Goal: Task Accomplishment & Management: Manage account settings

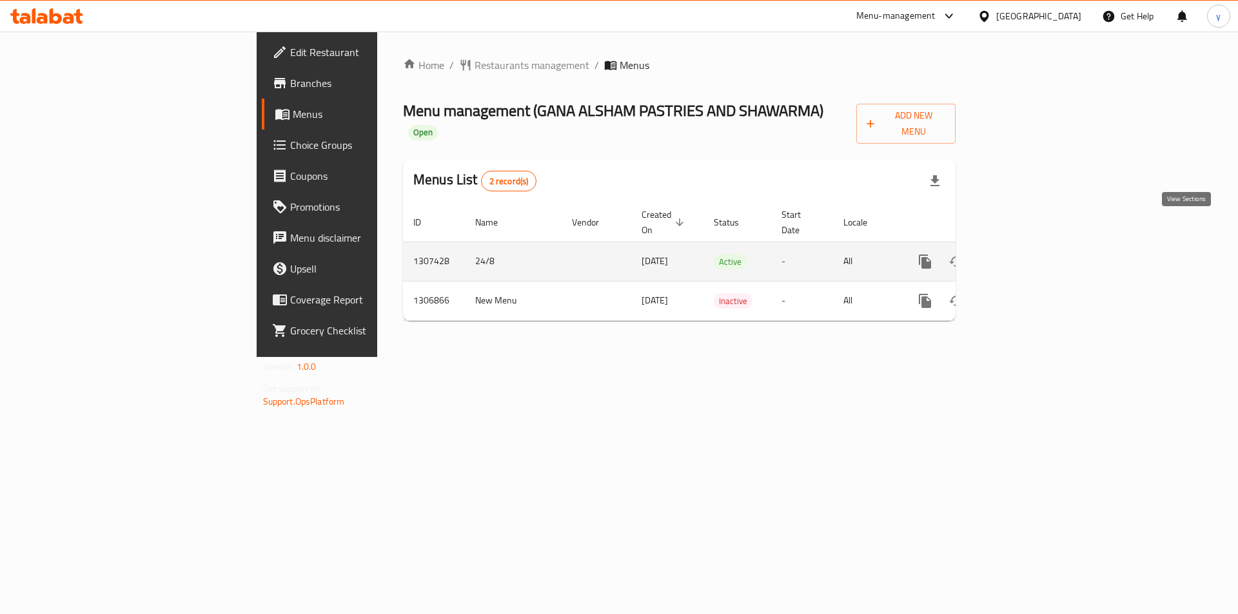
click at [1026, 254] on icon "enhanced table" at bounding box center [1017, 261] width 15 height 15
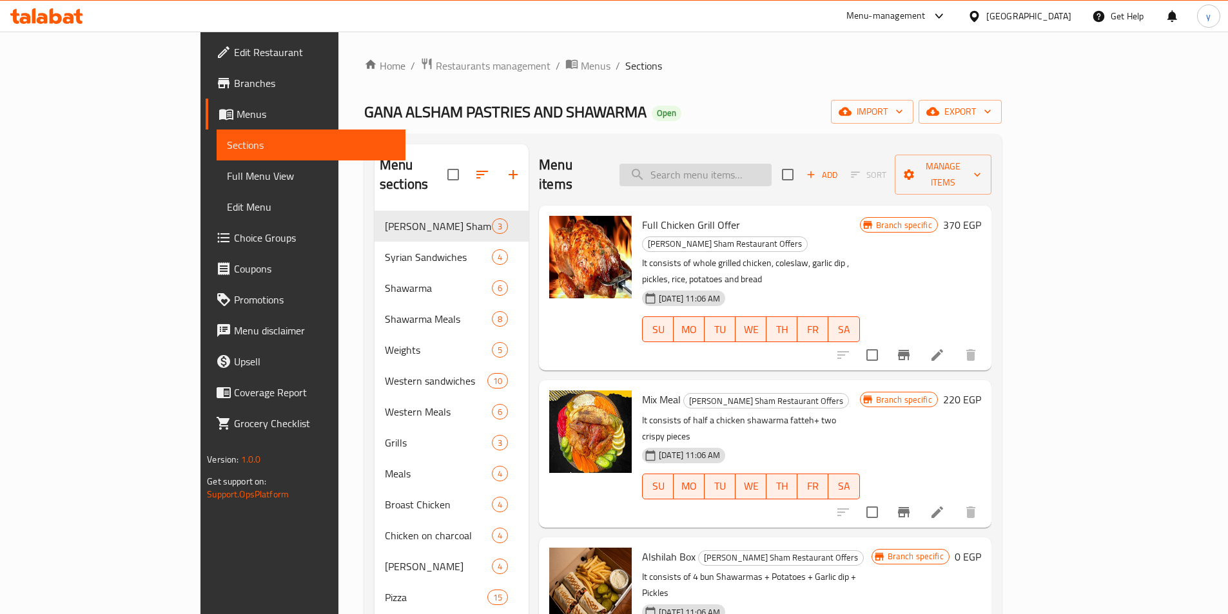
click at [772, 166] on input "search" at bounding box center [696, 175] width 152 height 23
click at [772, 168] on input "search" at bounding box center [696, 175] width 152 height 23
paste input "Crunchy Chicken Sandwich"
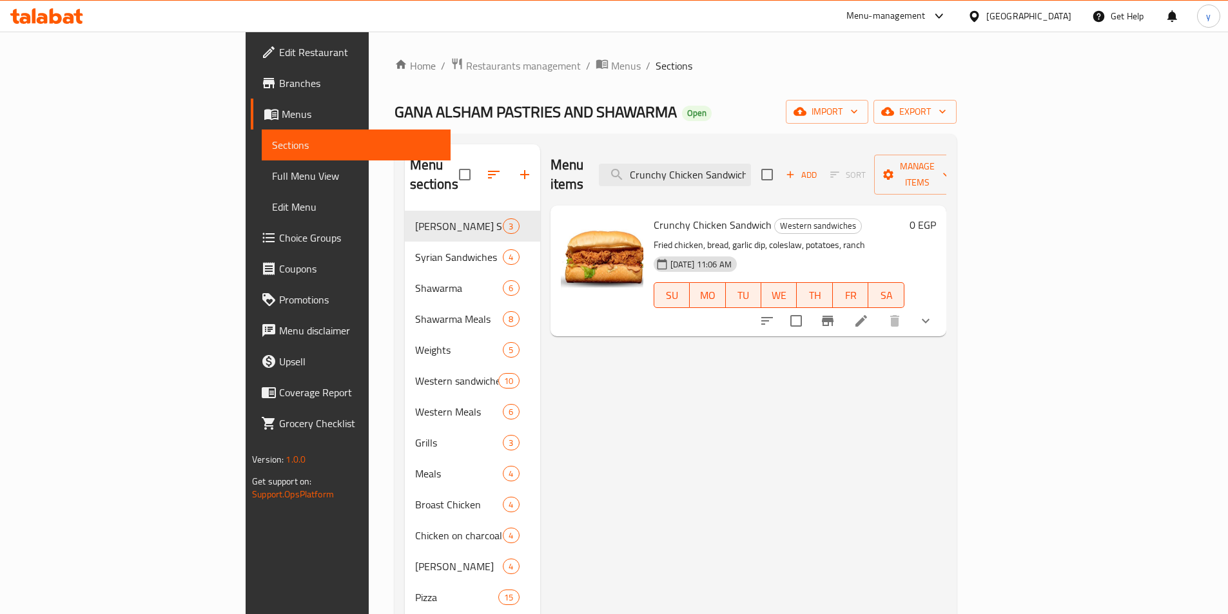
type input "Crunchy Chicken Sandwich"
click at [879, 309] on li at bounding box center [861, 320] width 36 height 23
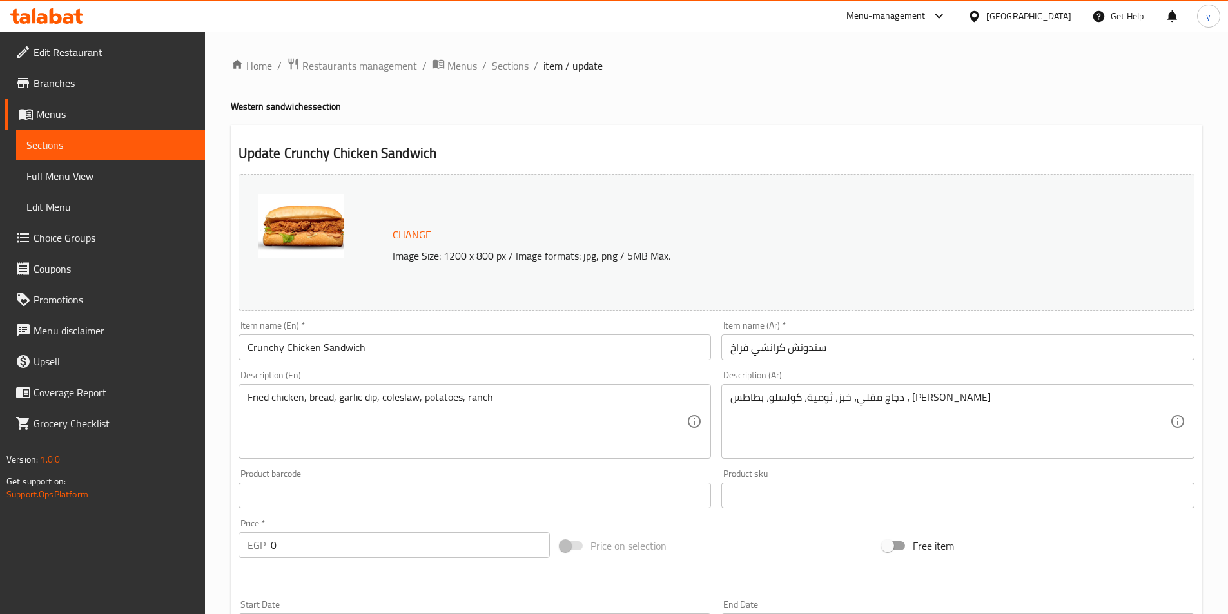
click at [691, 136] on div "Update Crunchy Chicken Sandwich Change Image Size: 1200 x 800 px / Image format…" at bounding box center [717, 524] width 972 height 798
click at [341, 61] on span "Restaurants management" at bounding box center [359, 65] width 115 height 15
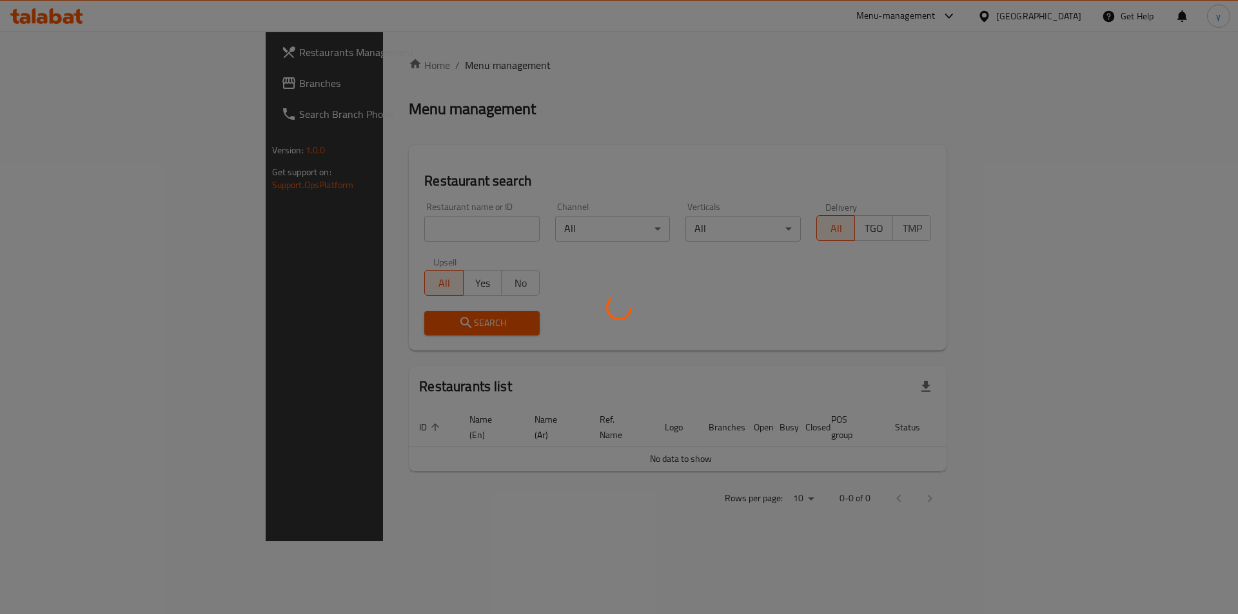
click at [72, 95] on div at bounding box center [619, 307] width 1238 height 614
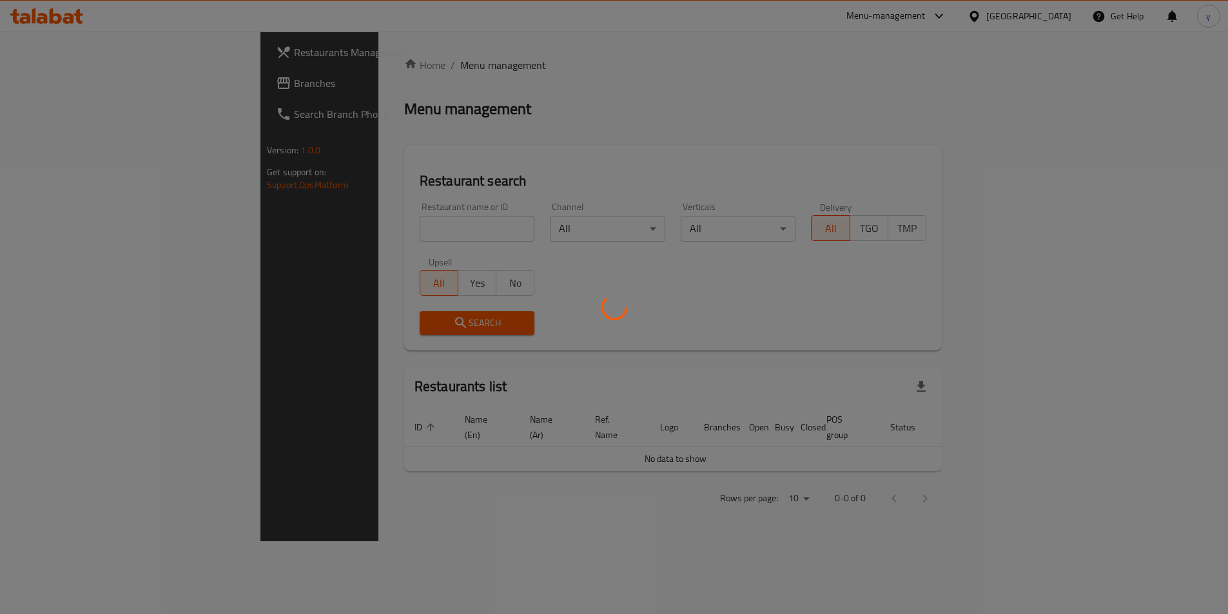
click at [67, 90] on div at bounding box center [614, 307] width 1228 height 614
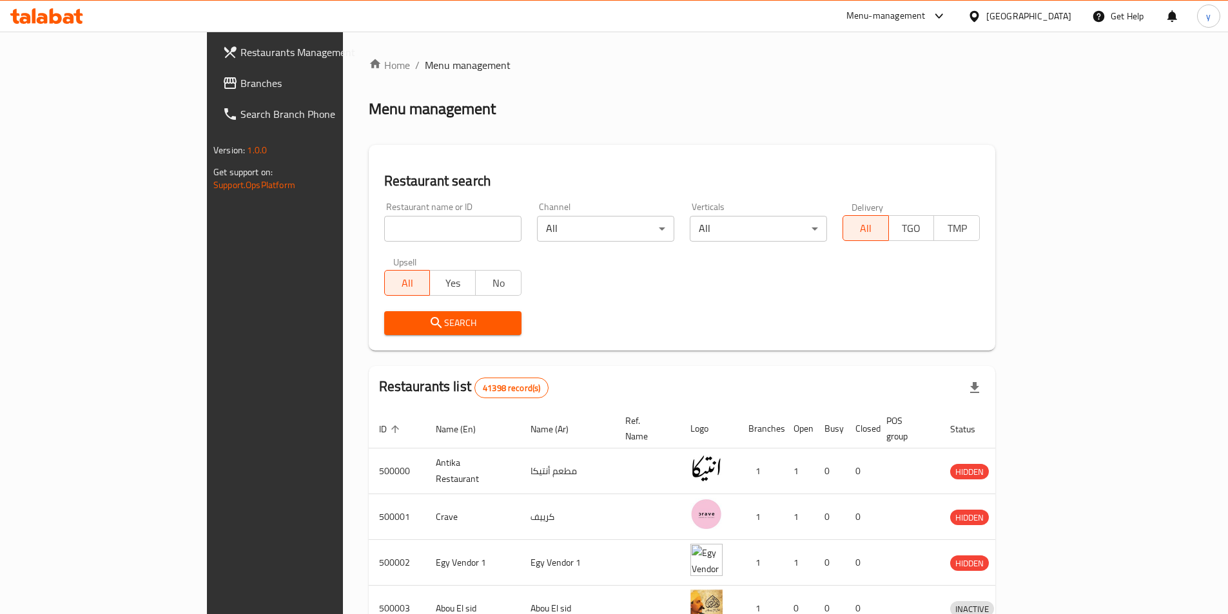
click at [240, 90] on span "Branches" at bounding box center [320, 82] width 161 height 15
